Goal: Find specific page/section: Find specific page/section

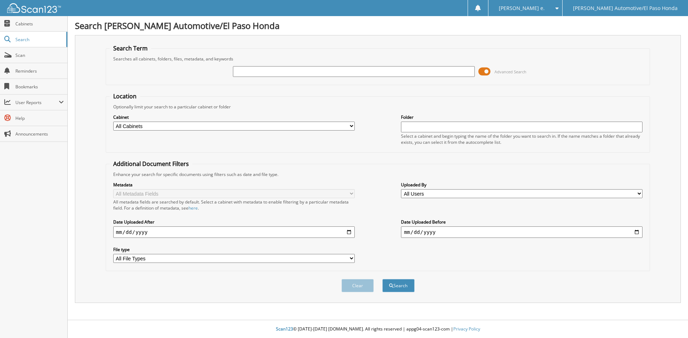
type input "l"
click at [250, 72] on input "text" at bounding box center [353, 71] width 241 height 11
type input "mvd express"
click at [403, 289] on button "Search" at bounding box center [398, 285] width 32 height 13
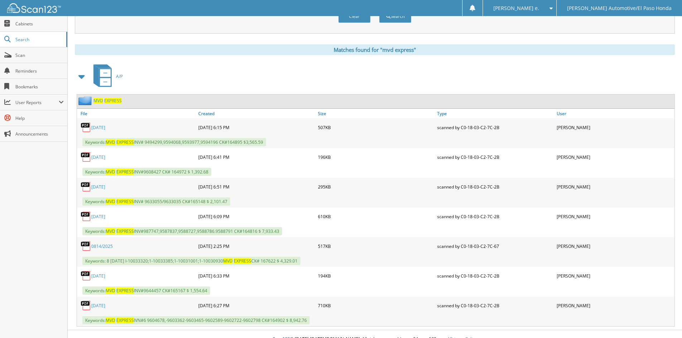
scroll to position [280, 0]
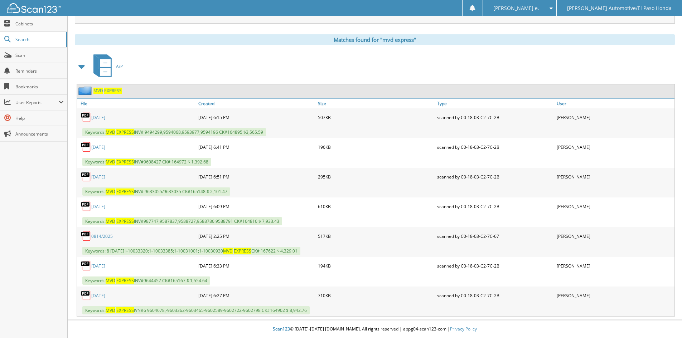
click at [100, 91] on span "MVD" at bounding box center [98, 91] width 10 height 6
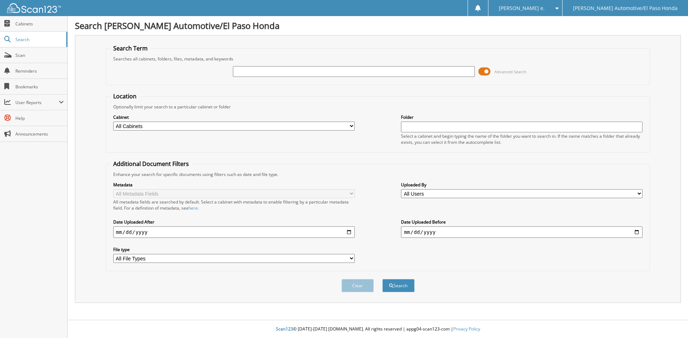
click at [275, 74] on input "text" at bounding box center [353, 71] width 241 height 11
type input "94838"
click at [398, 285] on button "Search" at bounding box center [398, 285] width 32 height 13
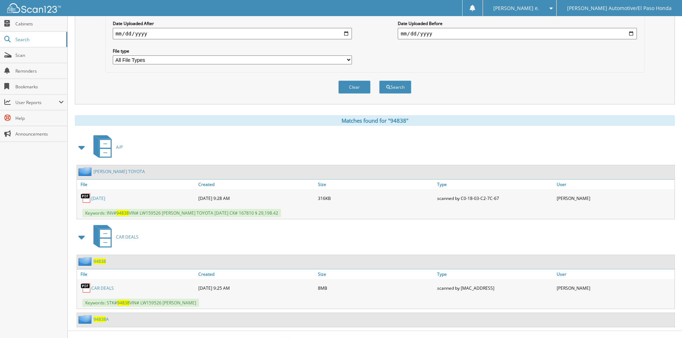
scroll to position [210, 0]
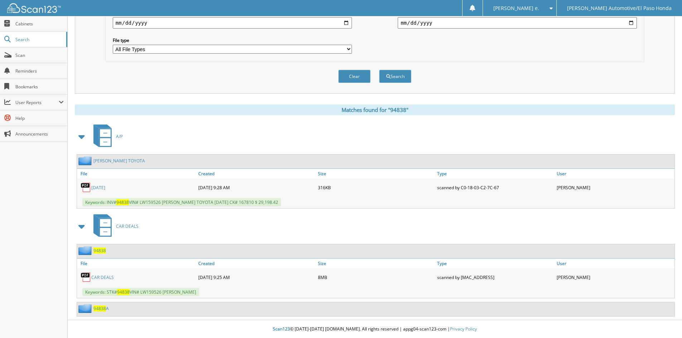
click at [101, 251] on span "94838" at bounding box center [99, 251] width 13 height 6
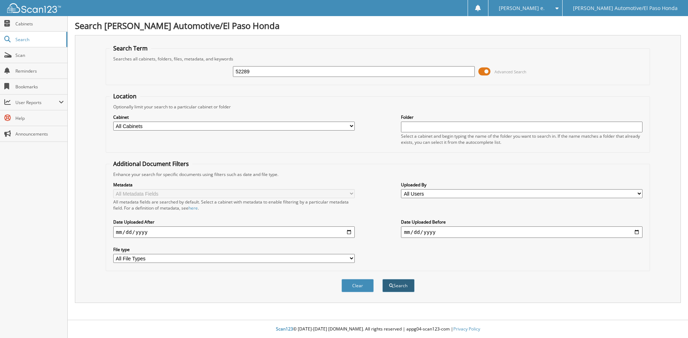
type input "52289"
click at [401, 287] on button "Search" at bounding box center [398, 285] width 32 height 13
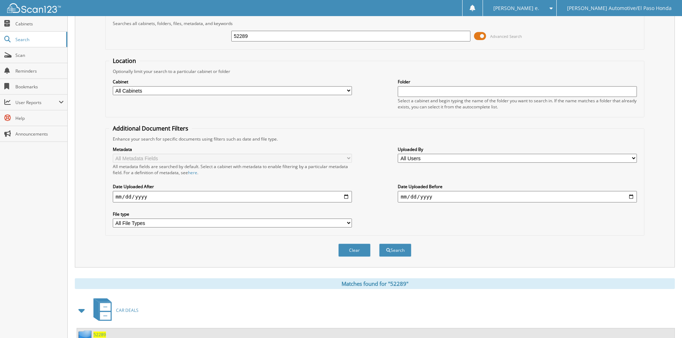
scroll to position [120, 0]
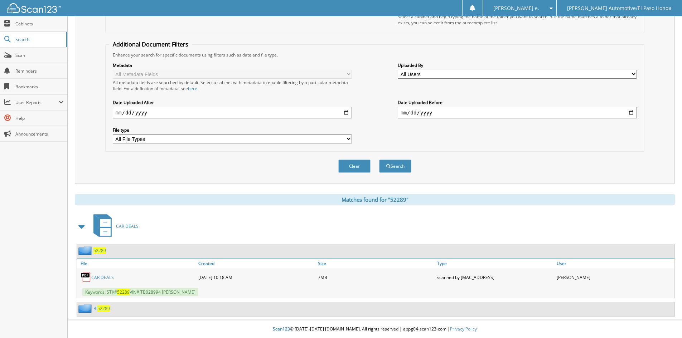
click at [102, 250] on span "52289" at bounding box center [99, 251] width 13 height 6
